Goal: Navigation & Orientation: Find specific page/section

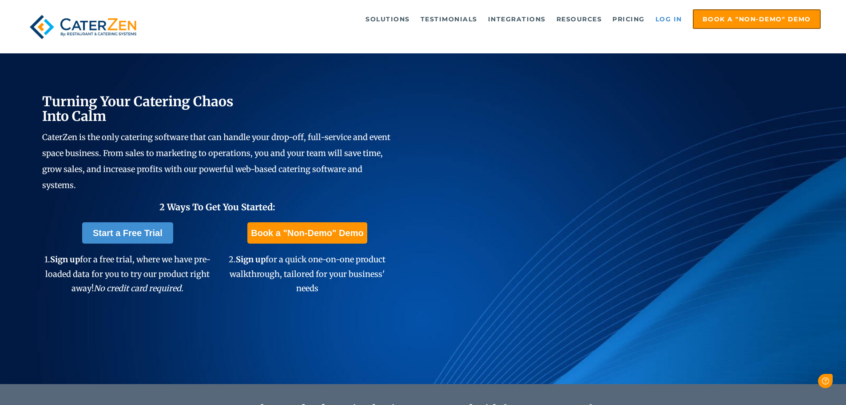
click at [673, 16] on link "Log in" at bounding box center [669, 19] width 36 height 18
click at [672, 25] on link "Log in" at bounding box center [669, 19] width 36 height 18
